Goal: Information Seeking & Learning: Learn about a topic

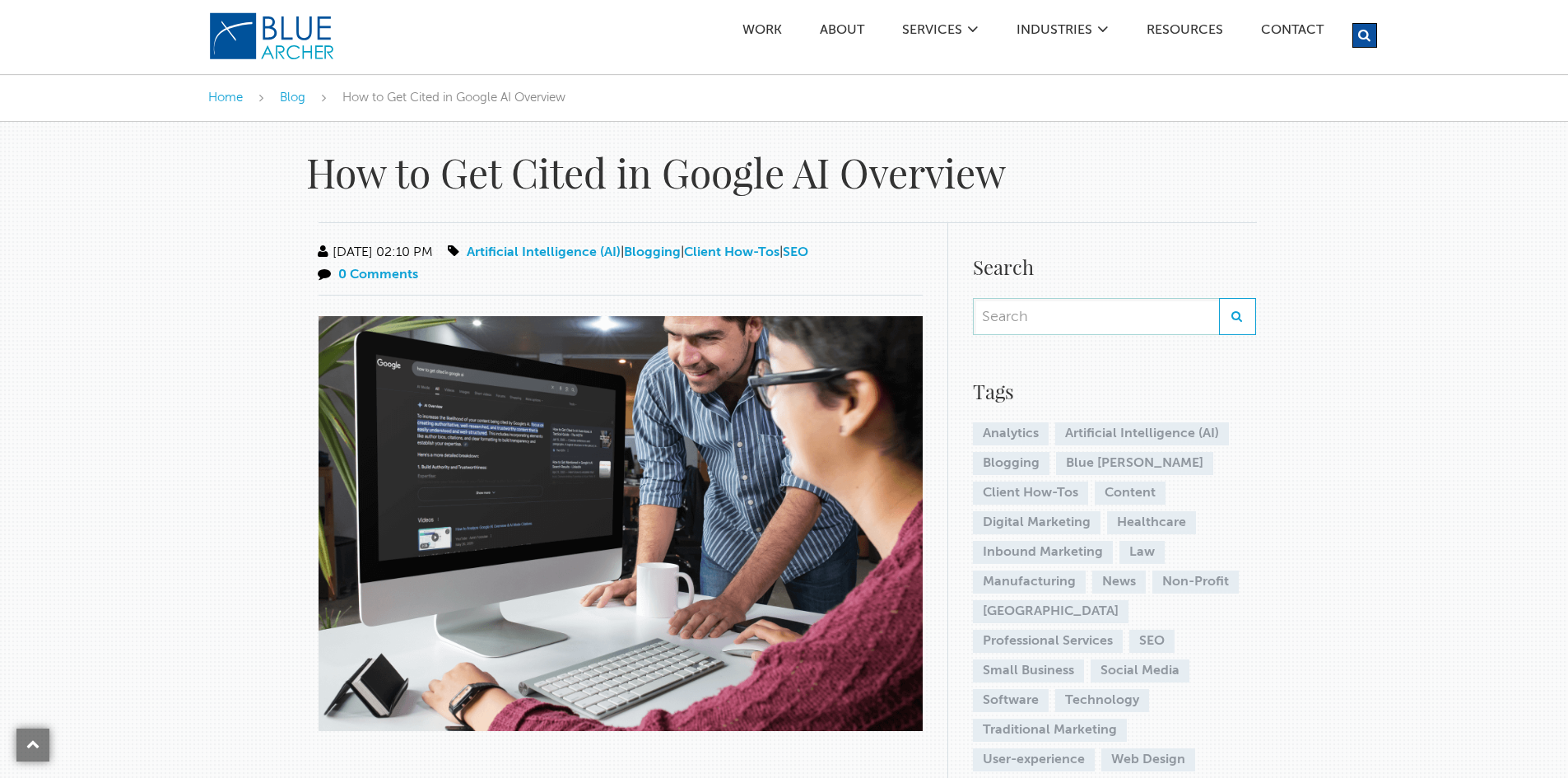
scroll to position [1258, 0]
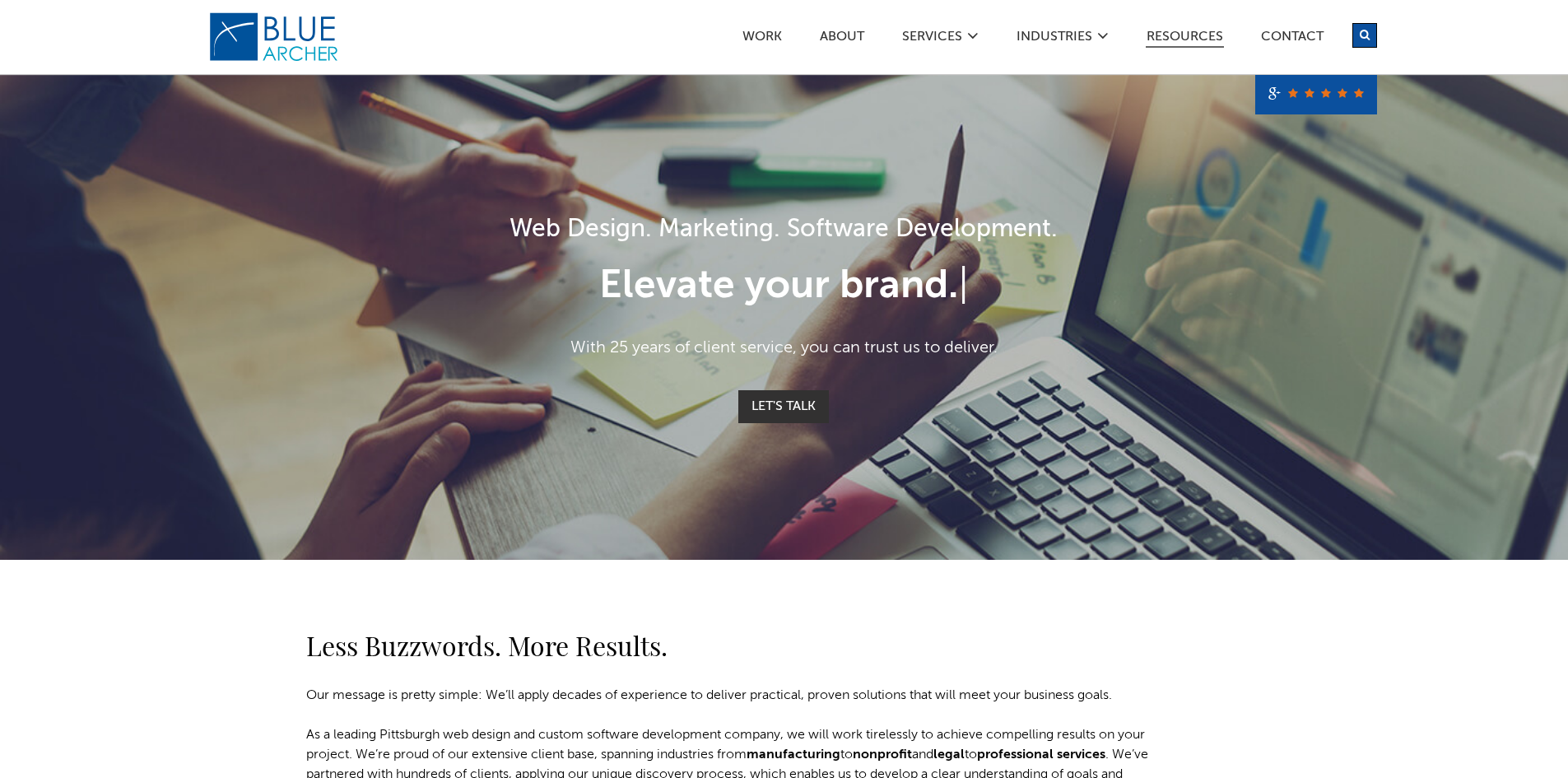
click at [1177, 39] on link "Resources" at bounding box center [1185, 38] width 78 height 17
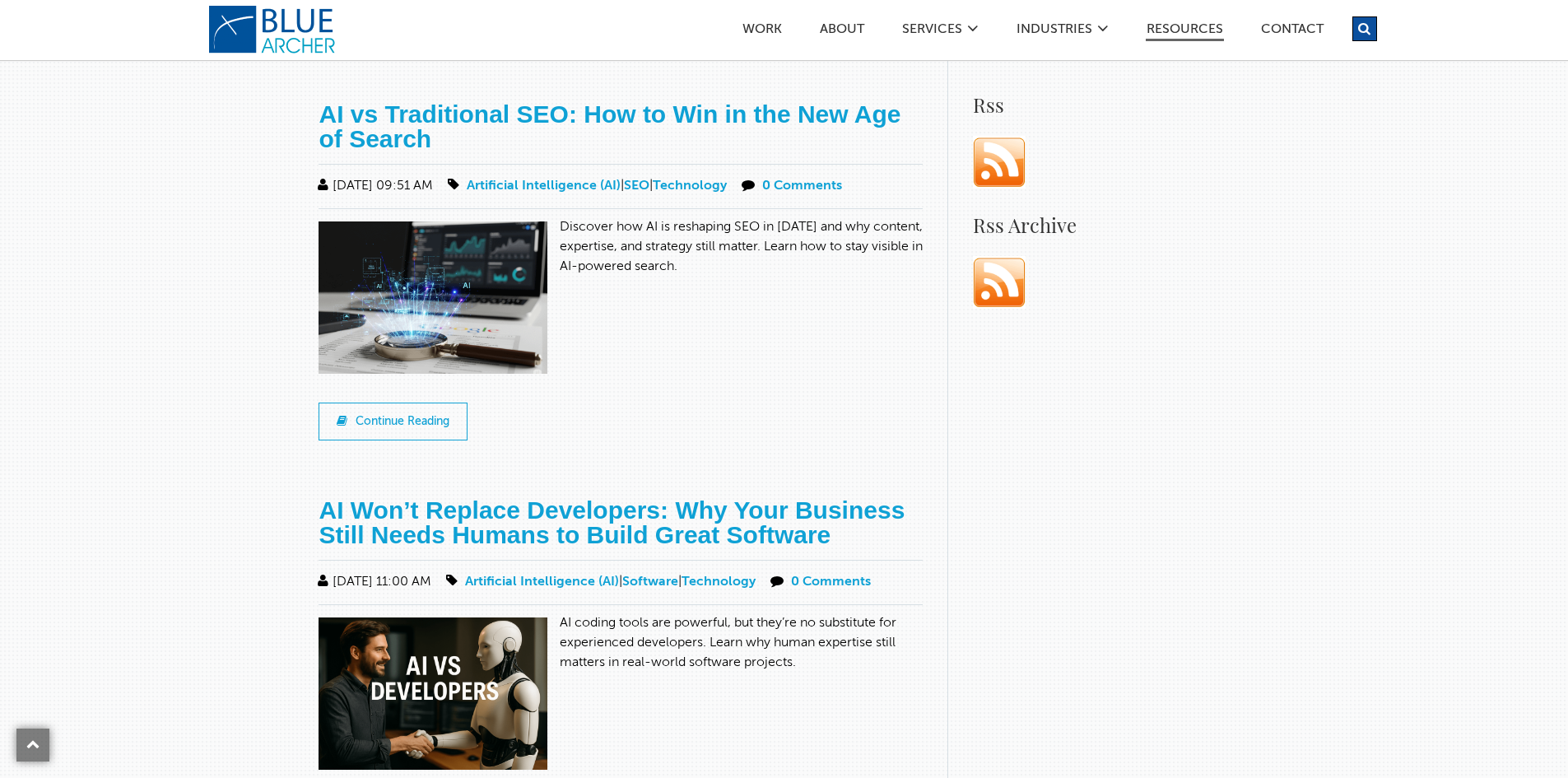
scroll to position [1317, 0]
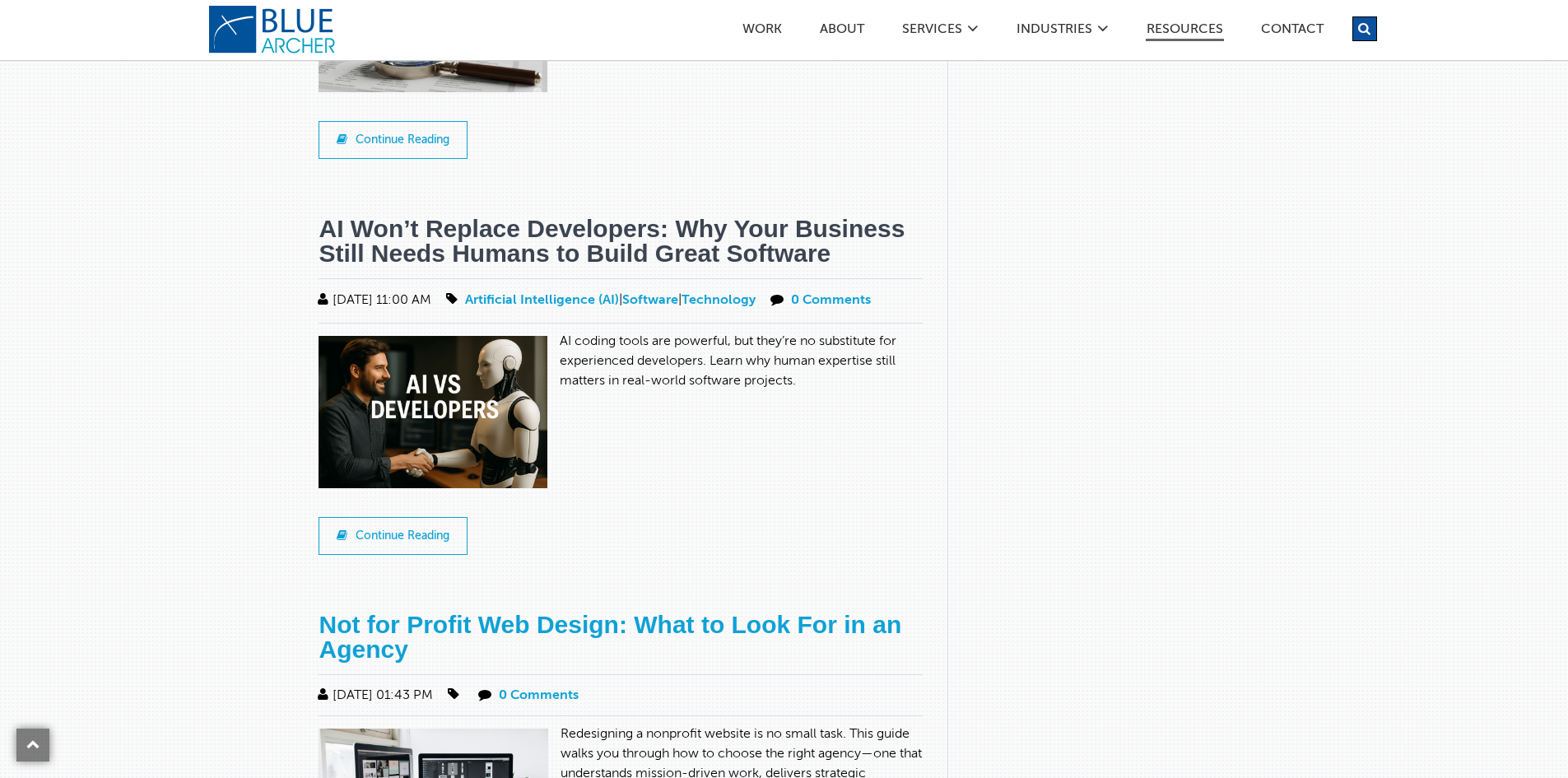
click at [453, 235] on link "AI Won’t Replace Developers: Why Your Business Still Needs Humans to Build Grea…" at bounding box center [611, 241] width 586 height 52
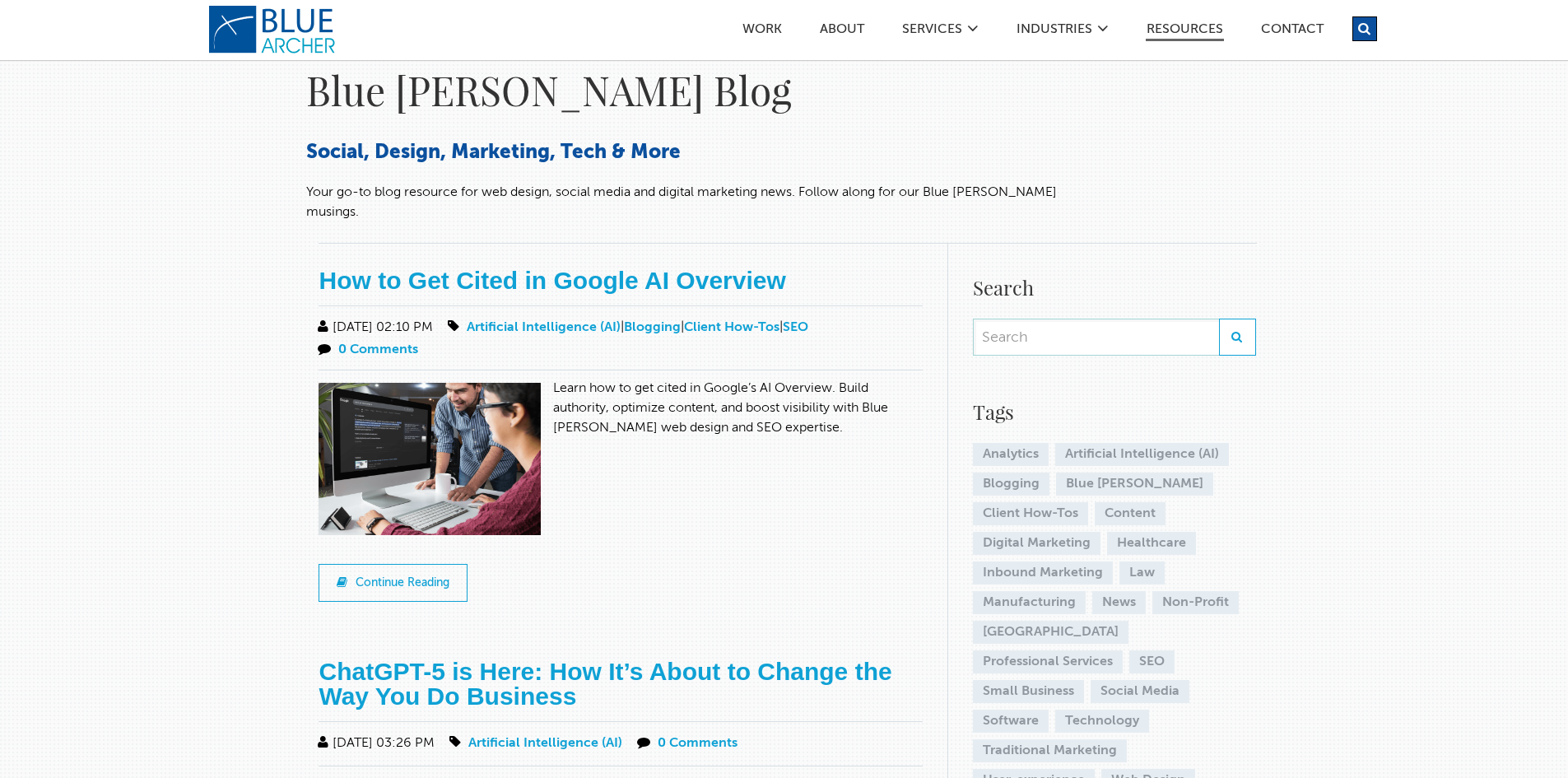
scroll to position [0, 0]
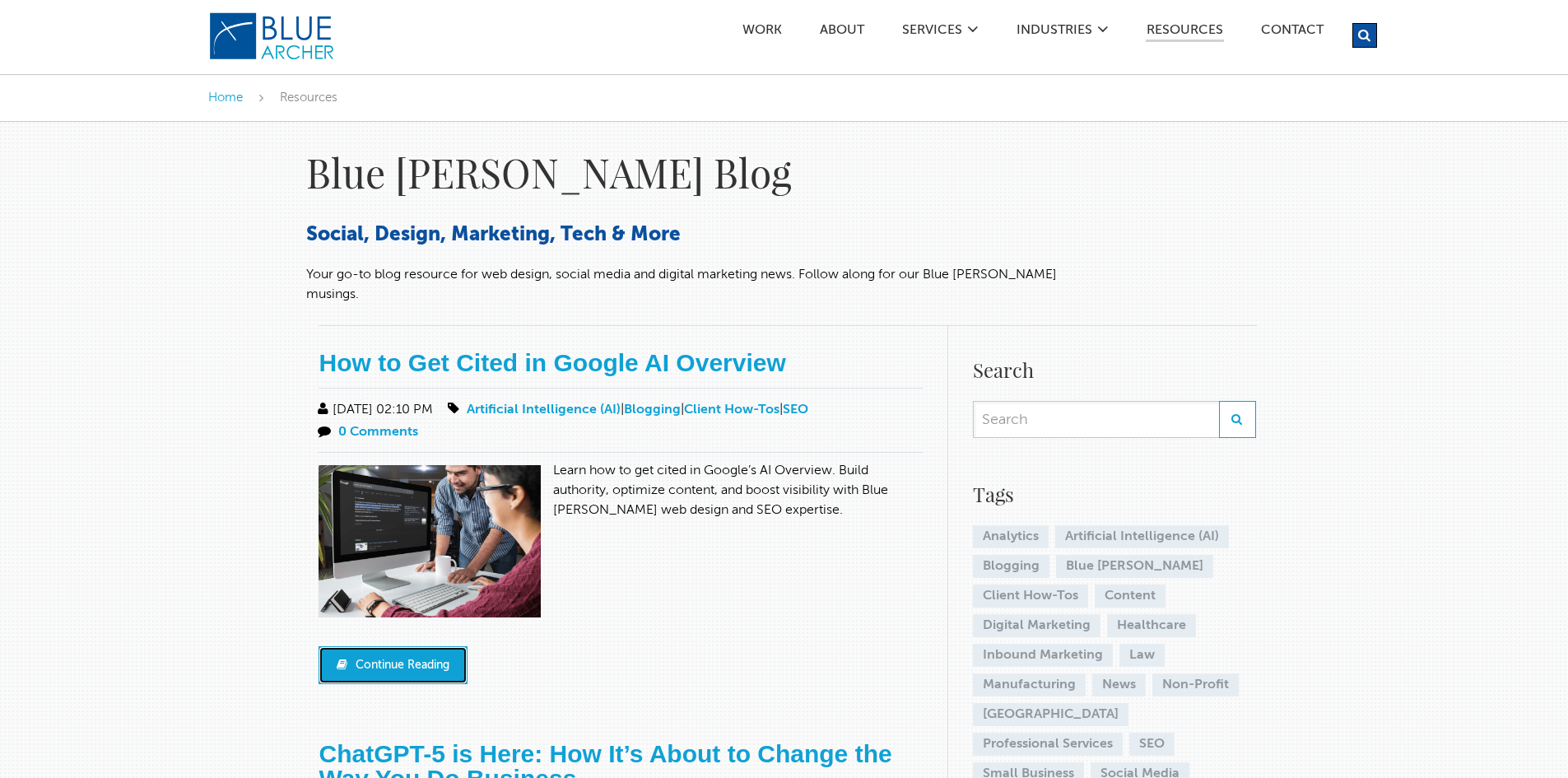
click at [452, 655] on link "Continue Reading" at bounding box center [392, 666] width 149 height 38
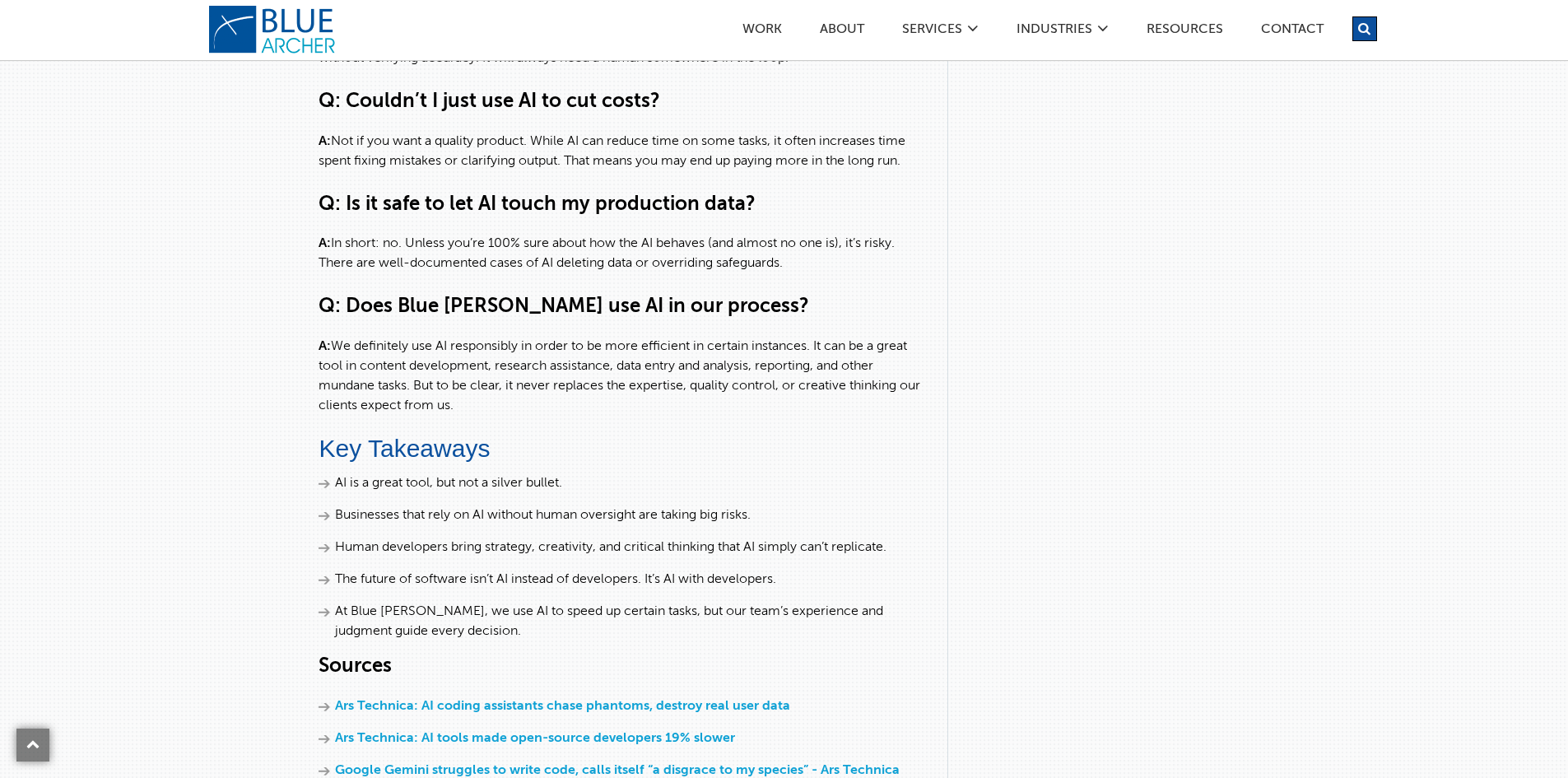
scroll to position [6998, 0]
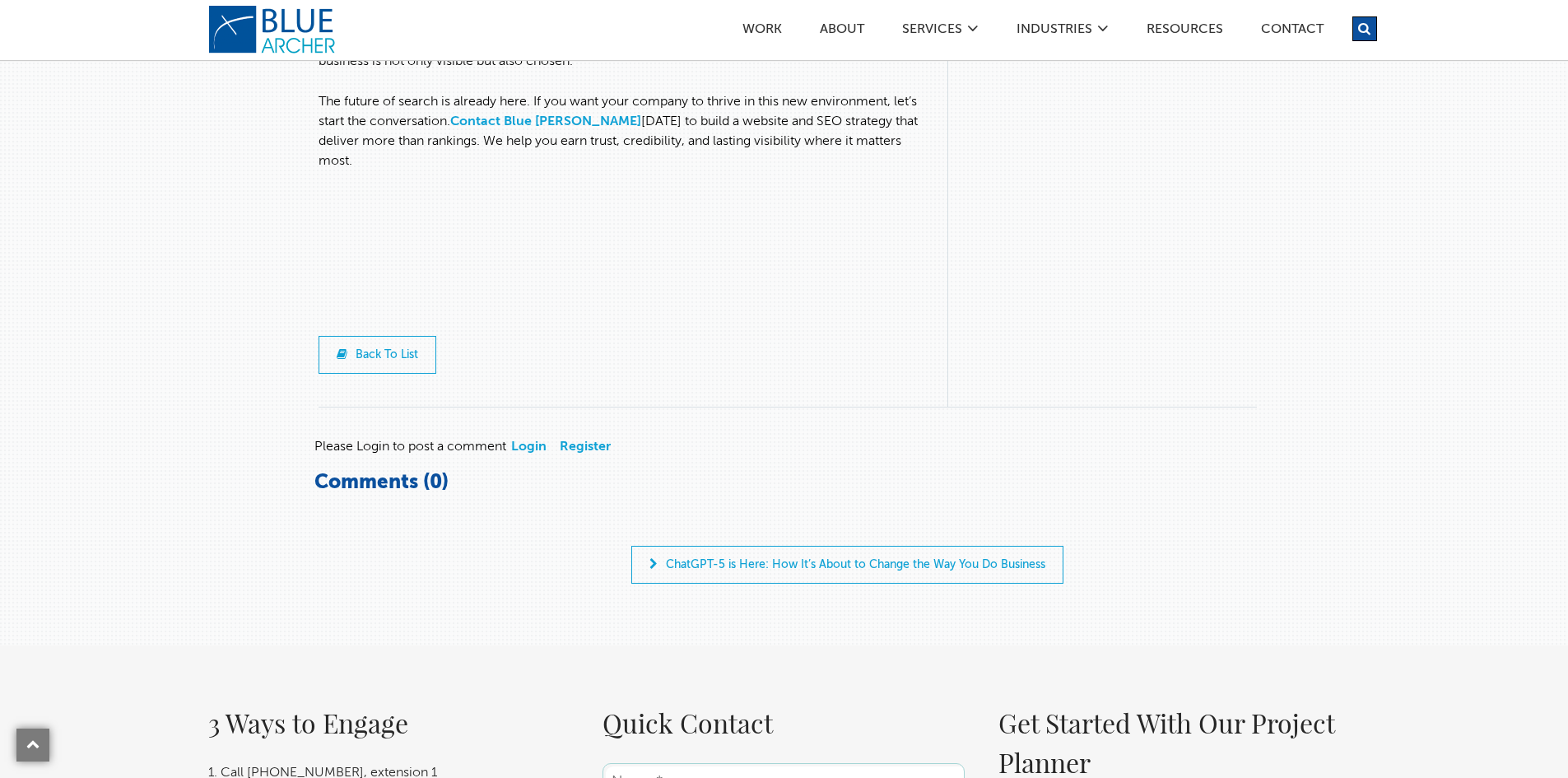
scroll to position [8233, 0]
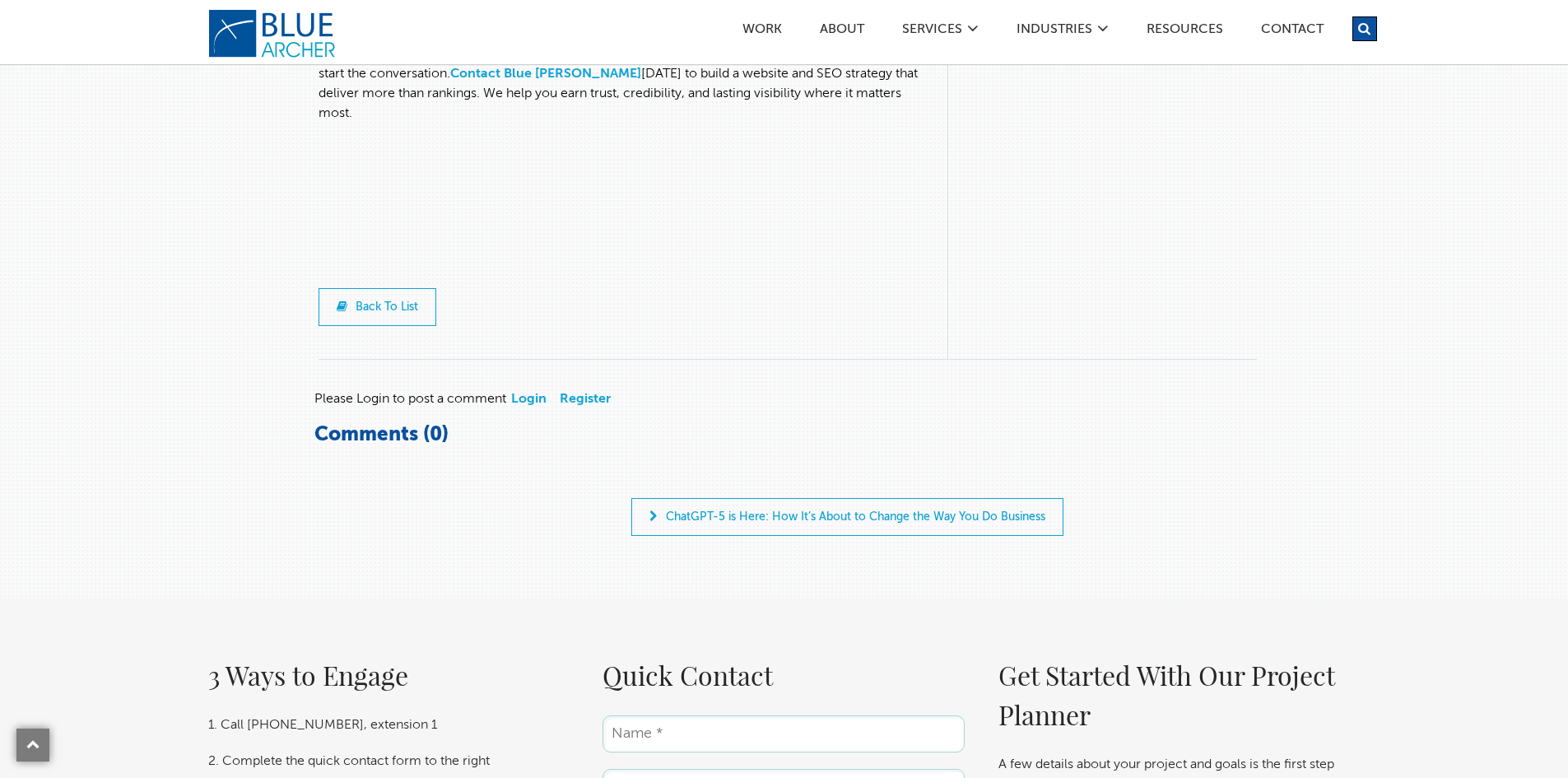
click at [263, 54] on link "logo" at bounding box center [273, 34] width 131 height 49
